Goal: Task Accomplishment & Management: Manage account settings

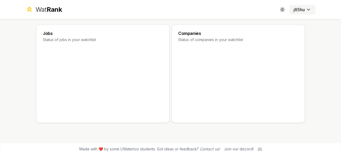
click at [296, 12] on html "Wat Rank Toggle theme j65hu Jobs Status of jobs in your watchlist Companies Sta…" at bounding box center [170, 78] width 341 height 156
click at [207, 35] on html "Wat Rank Toggle theme j65hu Jobs Status of jobs in your watchlist Companies Sta…" at bounding box center [170, 78] width 341 height 156
click at [30, 5] on icon at bounding box center [30, 9] width 8 height 8
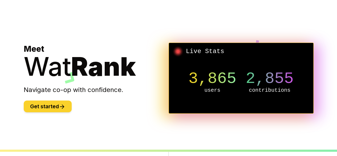
click at [47, 106] on button "Get started" at bounding box center [48, 106] width 48 height 12
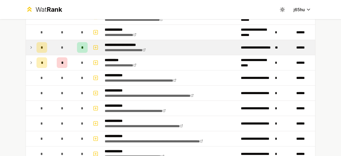
scroll to position [666, 0]
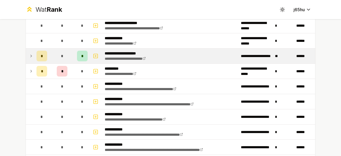
click at [30, 53] on icon at bounding box center [31, 56] width 4 height 6
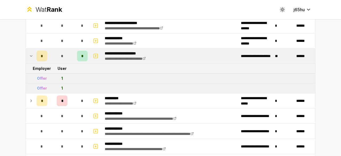
scroll to position [692, 0]
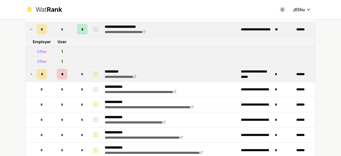
click at [29, 71] on icon at bounding box center [31, 74] width 4 height 6
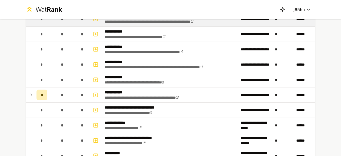
scroll to position [799, 0]
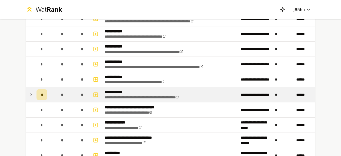
click at [29, 91] on icon at bounding box center [31, 94] width 4 height 6
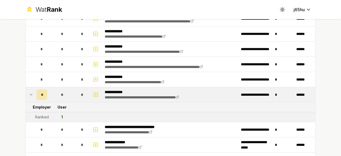
click at [30, 94] on icon at bounding box center [31, 94] width 2 height 1
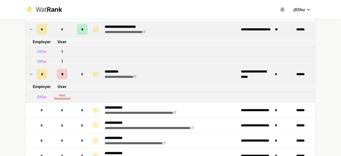
scroll to position [639, 0]
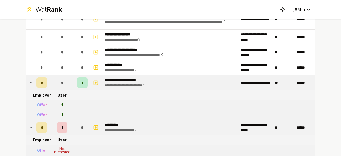
click at [30, 79] on icon at bounding box center [31, 82] width 4 height 6
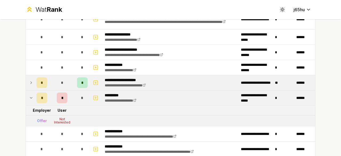
click at [28, 90] on td at bounding box center [30, 97] width 9 height 15
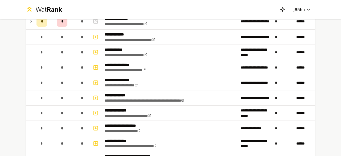
scroll to position [107, 0]
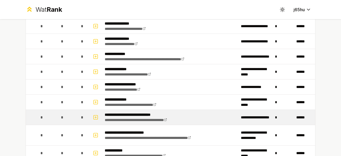
click at [30, 114] on td at bounding box center [30, 117] width 9 height 15
click at [93, 118] on icon "button" at bounding box center [95, 117] width 5 height 6
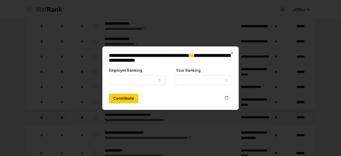
select select
click at [156, 79] on button "Employer Ranking" at bounding box center [137, 80] width 56 height 10
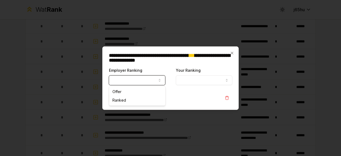
select select "*****"
click at [200, 79] on button "Your Ranking" at bounding box center [204, 80] width 56 height 10
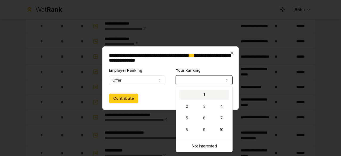
select select "*"
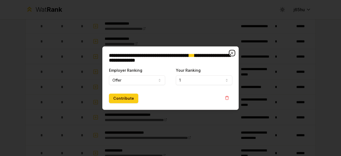
click at [231, 52] on icon "button" at bounding box center [232, 53] width 4 height 4
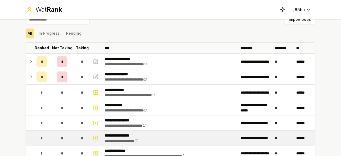
scroll to position [0, 0]
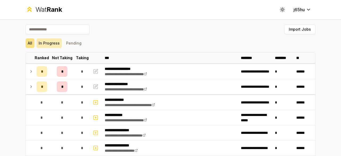
click at [56, 44] on button "In Progress" at bounding box center [48, 43] width 25 height 10
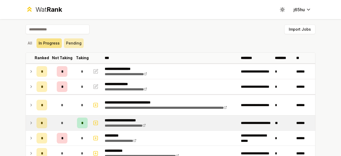
click at [72, 44] on button "Pending" at bounding box center [74, 43] width 20 height 10
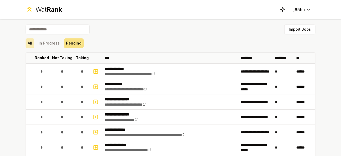
click at [31, 45] on button "All" at bounding box center [30, 43] width 9 height 10
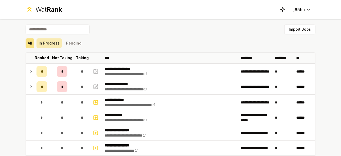
click at [54, 44] on button "In Progress" at bounding box center [48, 43] width 25 height 10
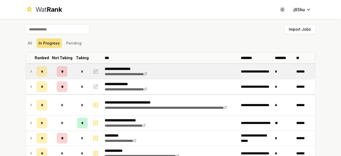
click at [29, 72] on icon at bounding box center [31, 71] width 4 height 6
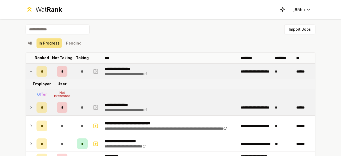
click at [26, 106] on td at bounding box center [30, 107] width 9 height 15
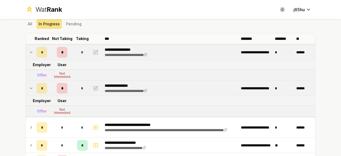
scroll to position [27, 0]
